Goal: Entertainment & Leisure: Consume media (video, audio)

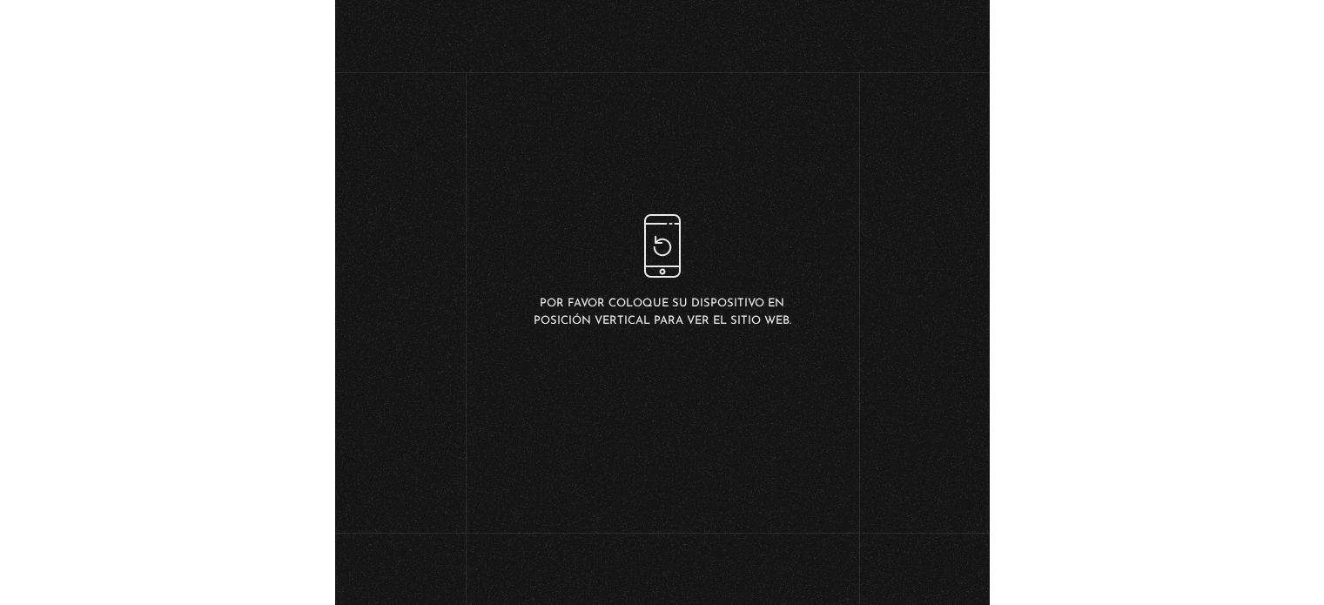
scroll to position [118, 0]
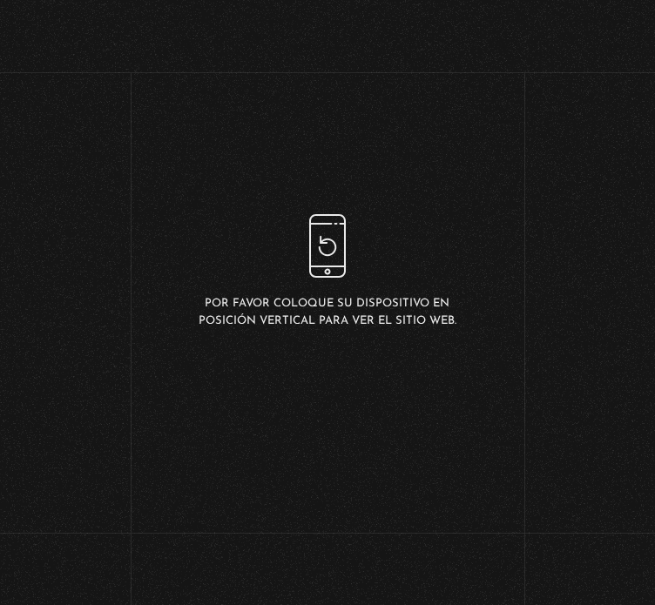
click at [561, 351] on div "Volver 3 noviembre, 2022 Historias Paranormales WhatsApp Twitter Messenger Email" at bounding box center [327, 344] width 655 height 567
click at [73, 121] on link "Volver" at bounding box center [65, 133] width 64 height 24
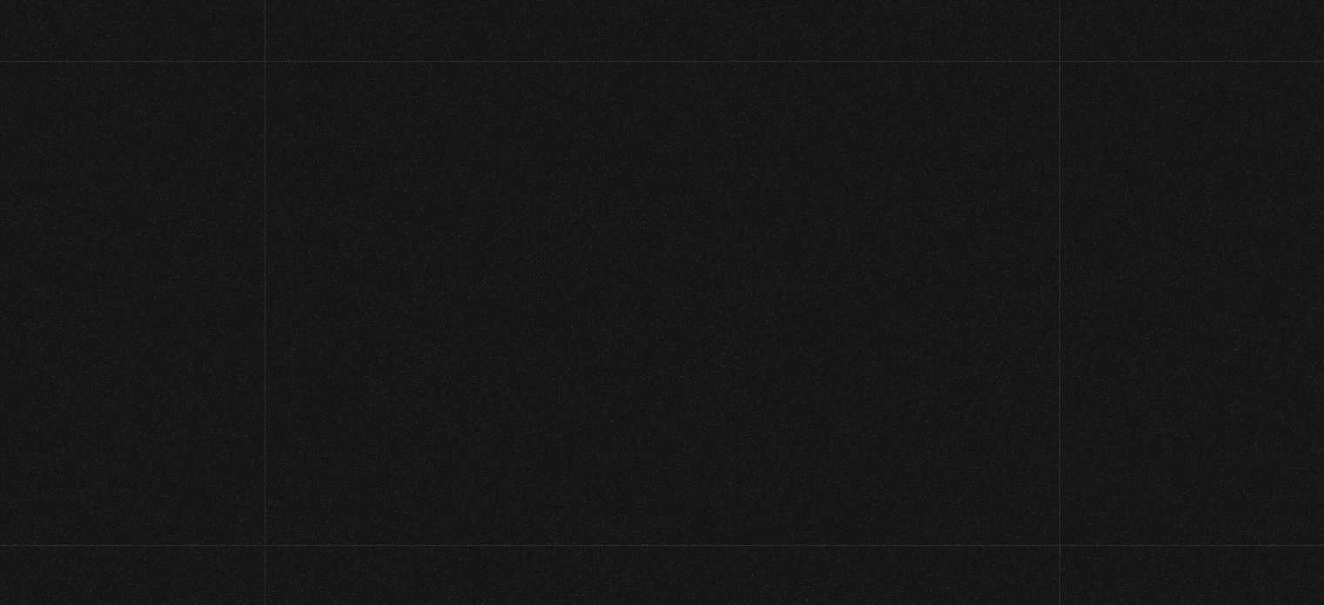
scroll to position [1654, 0]
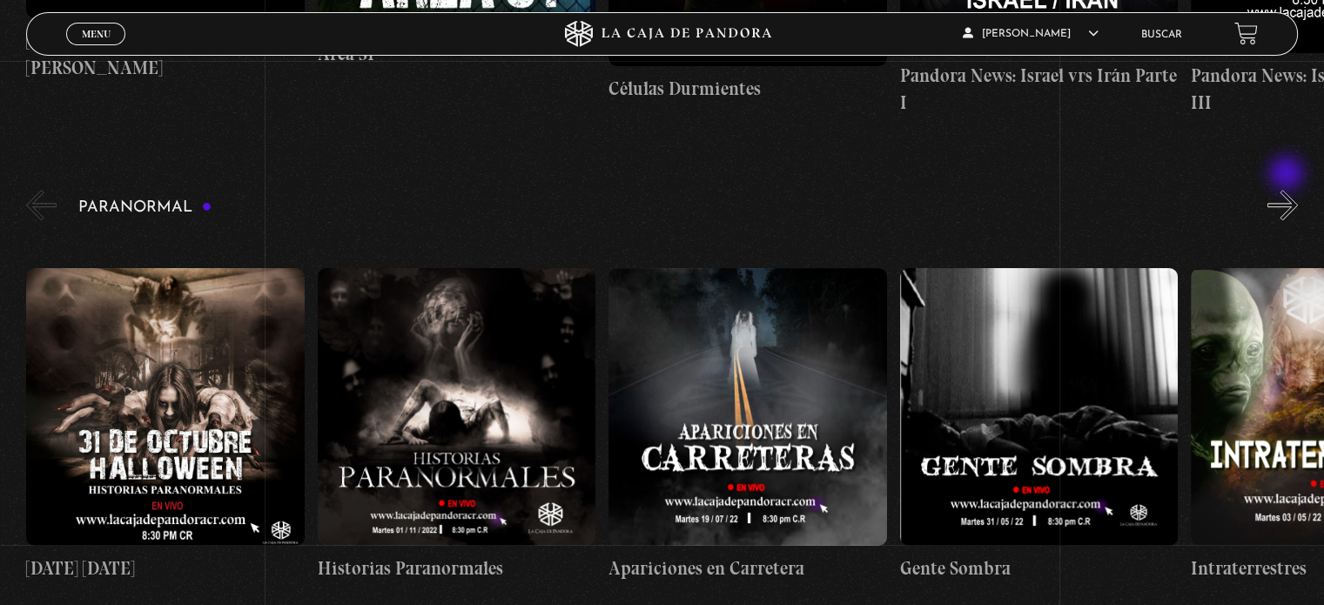
click at [1289, 190] on button "»" at bounding box center [1283, 205] width 30 height 30
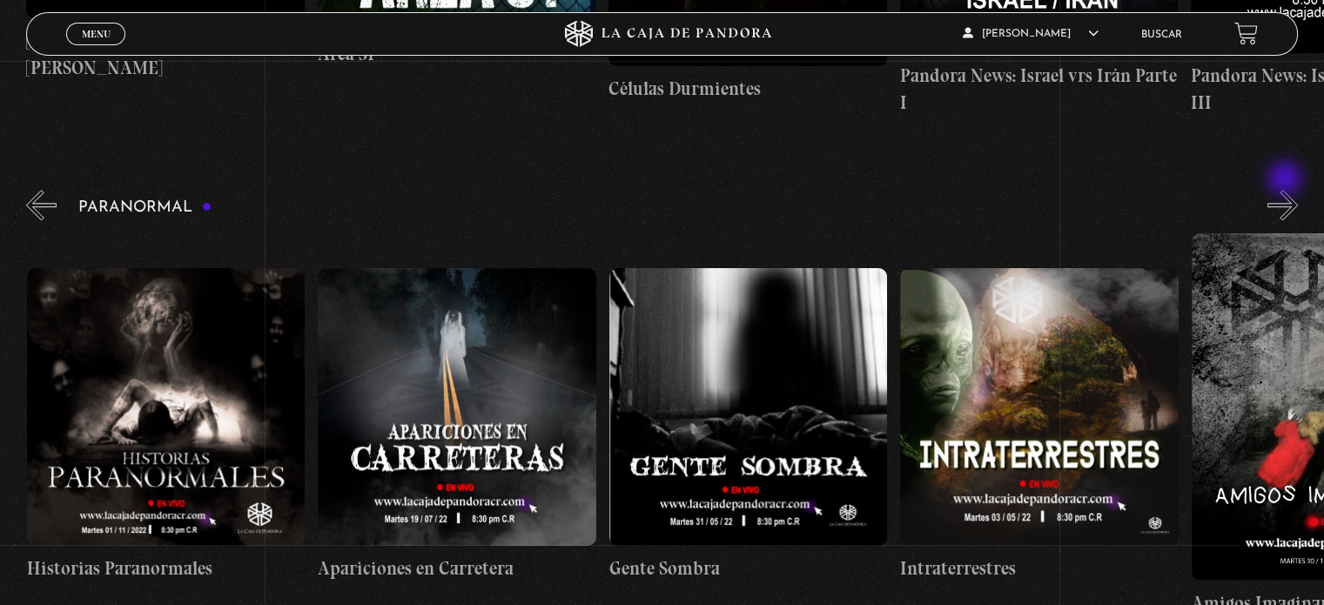
click at [1287, 190] on button "»" at bounding box center [1283, 205] width 30 height 30
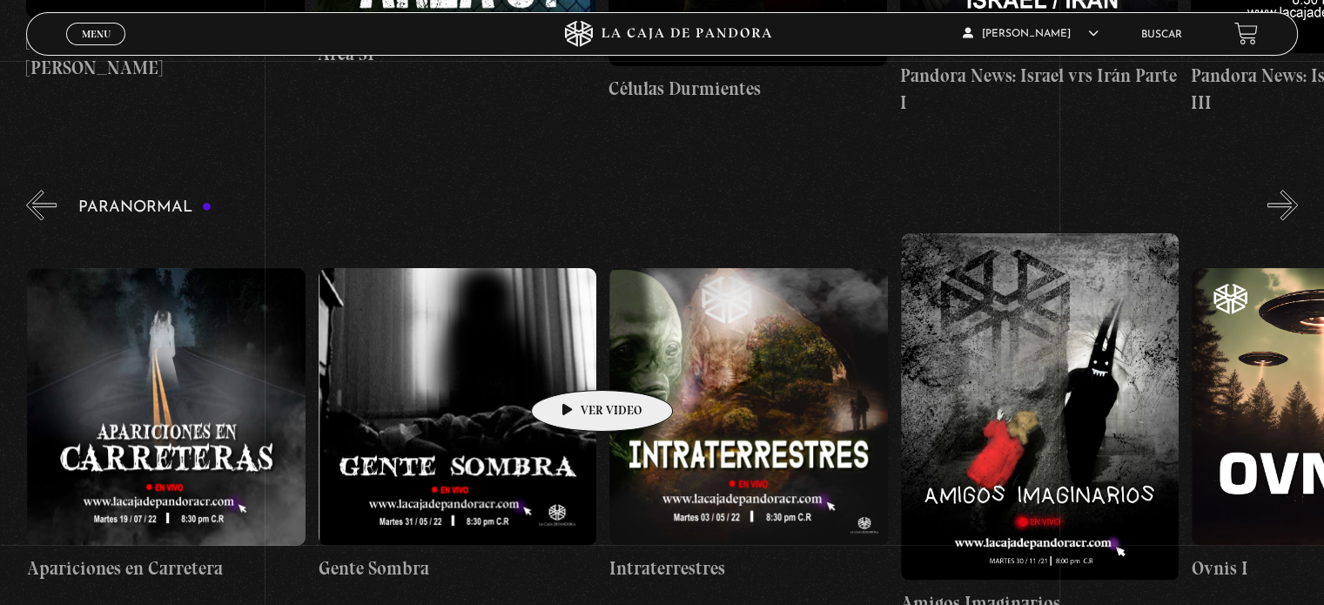
scroll to position [0, 582]
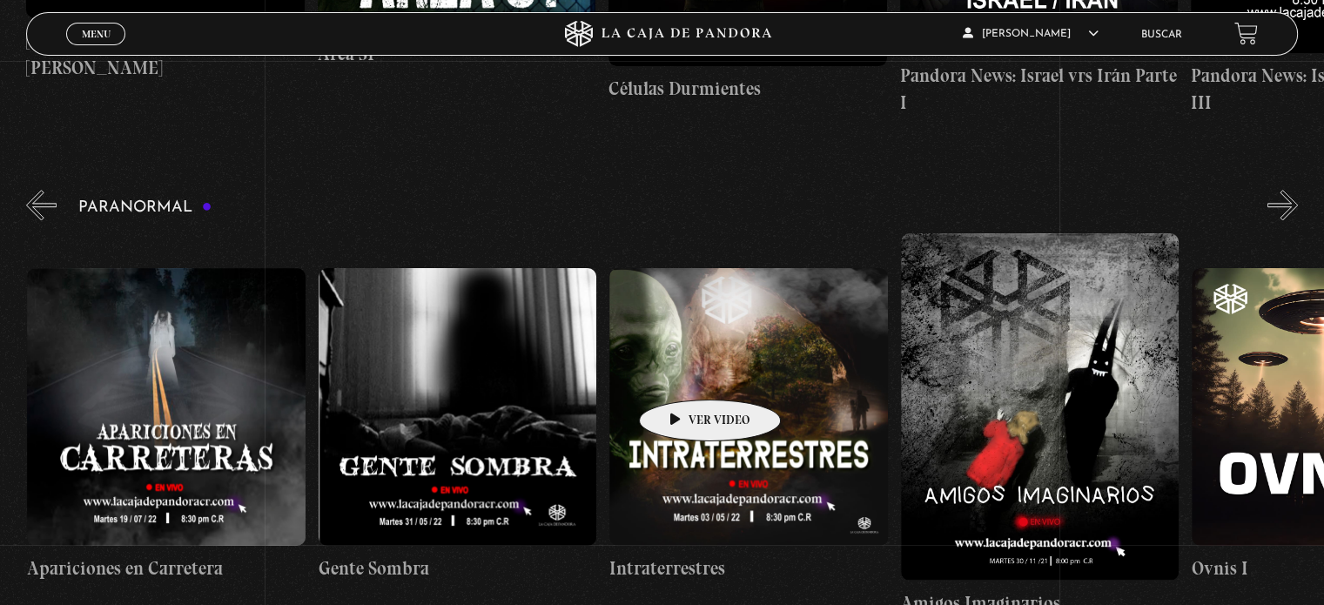
click at [683, 374] on figure at bounding box center [748, 407] width 278 height 278
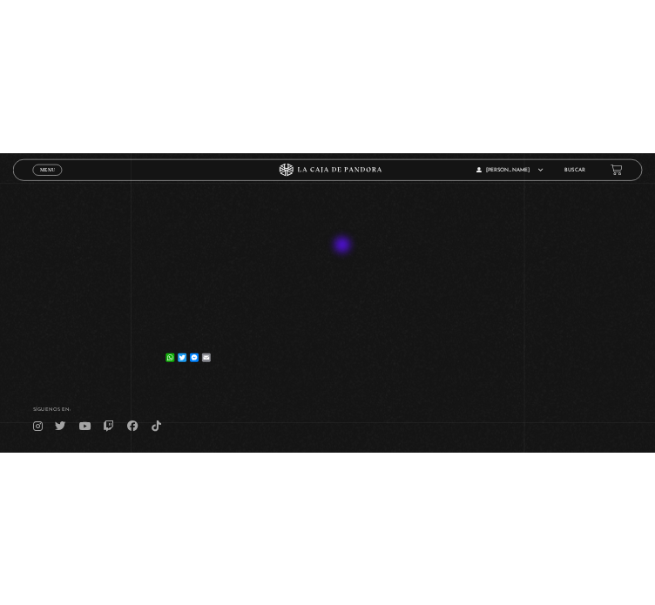
scroll to position [174, 0]
